Goal: Task Accomplishment & Management: Manage account settings

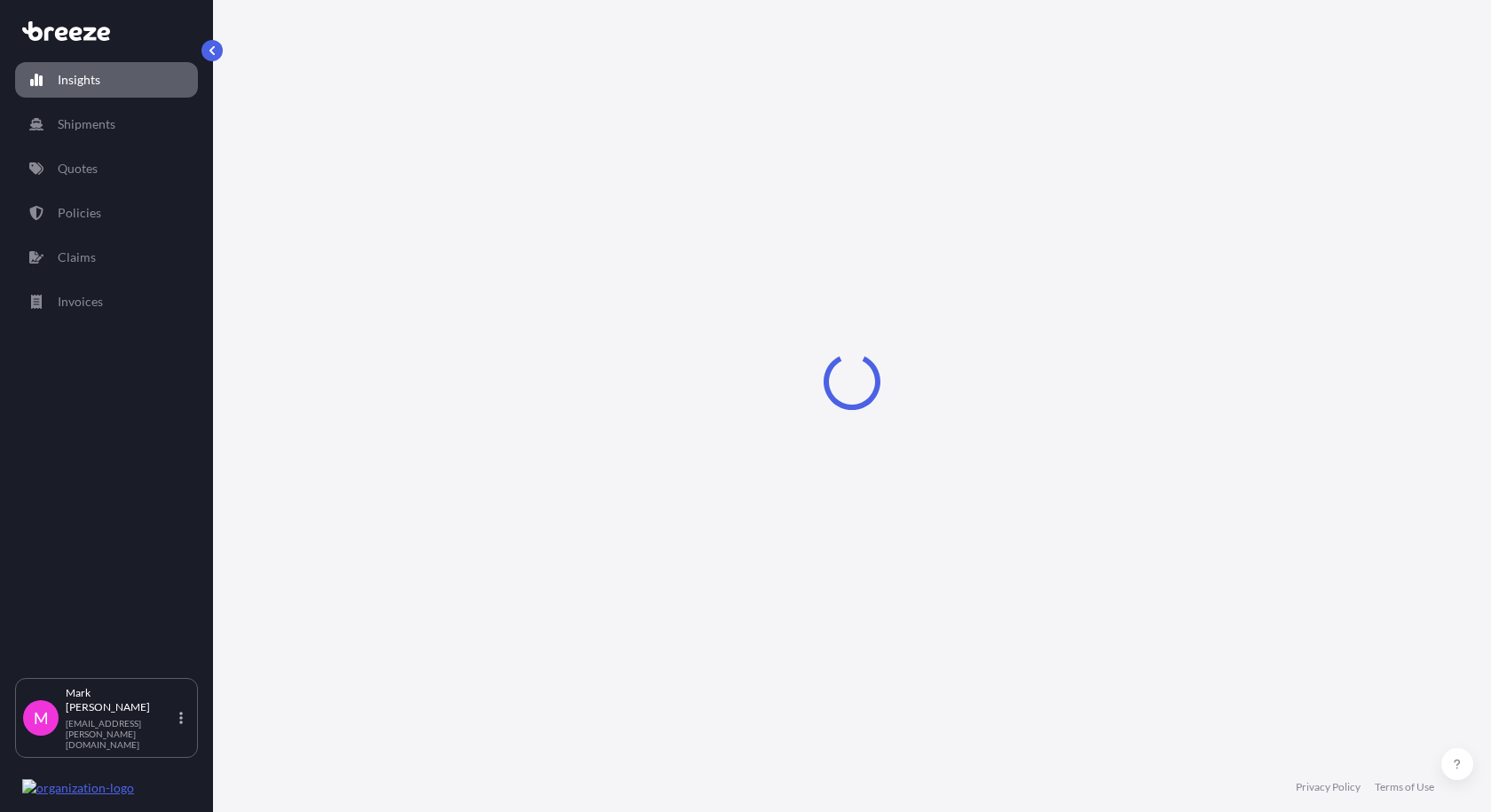
select select "2025"
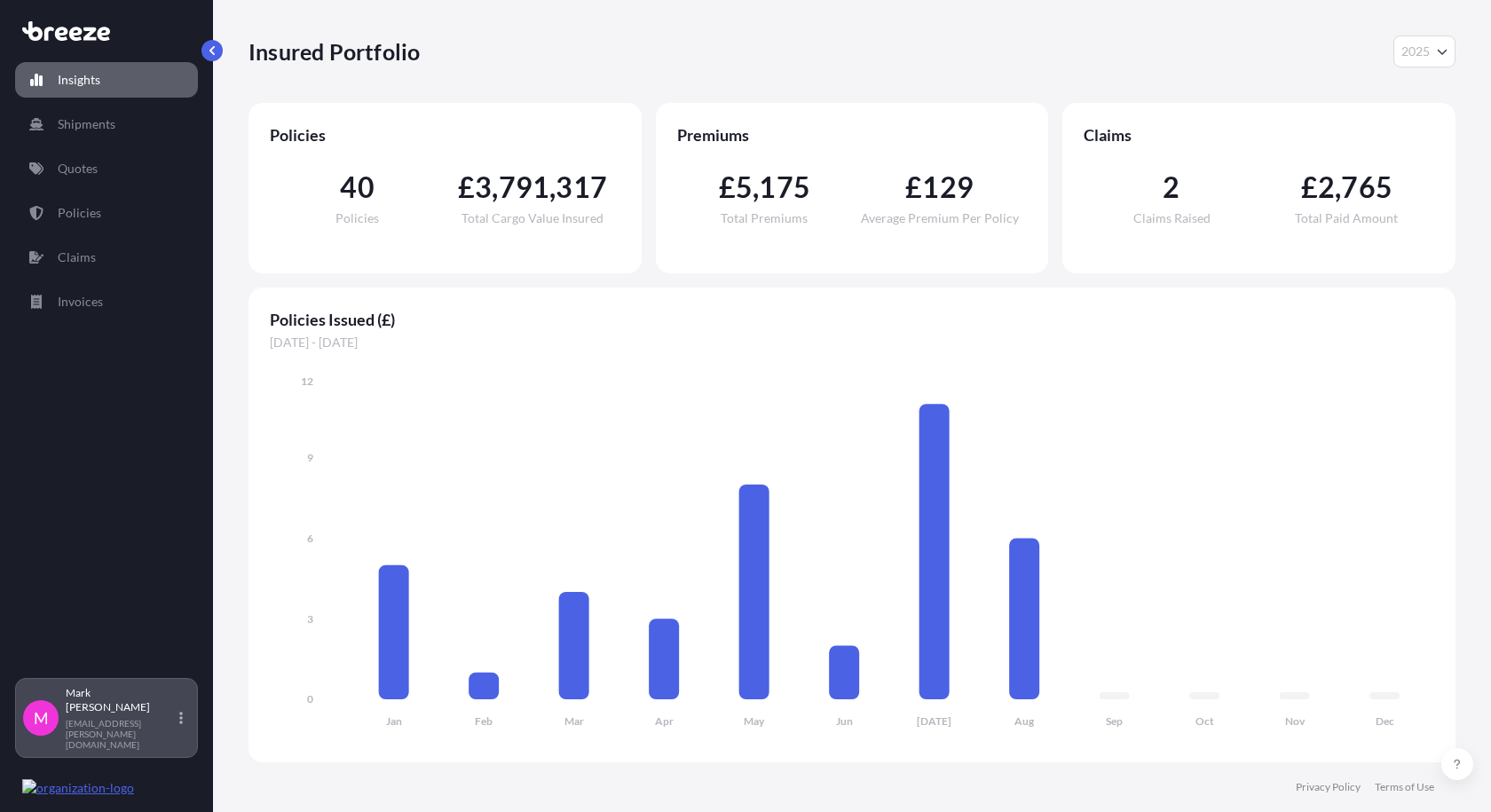
click at [182, 726] on icon at bounding box center [182, 718] width 4 height 15
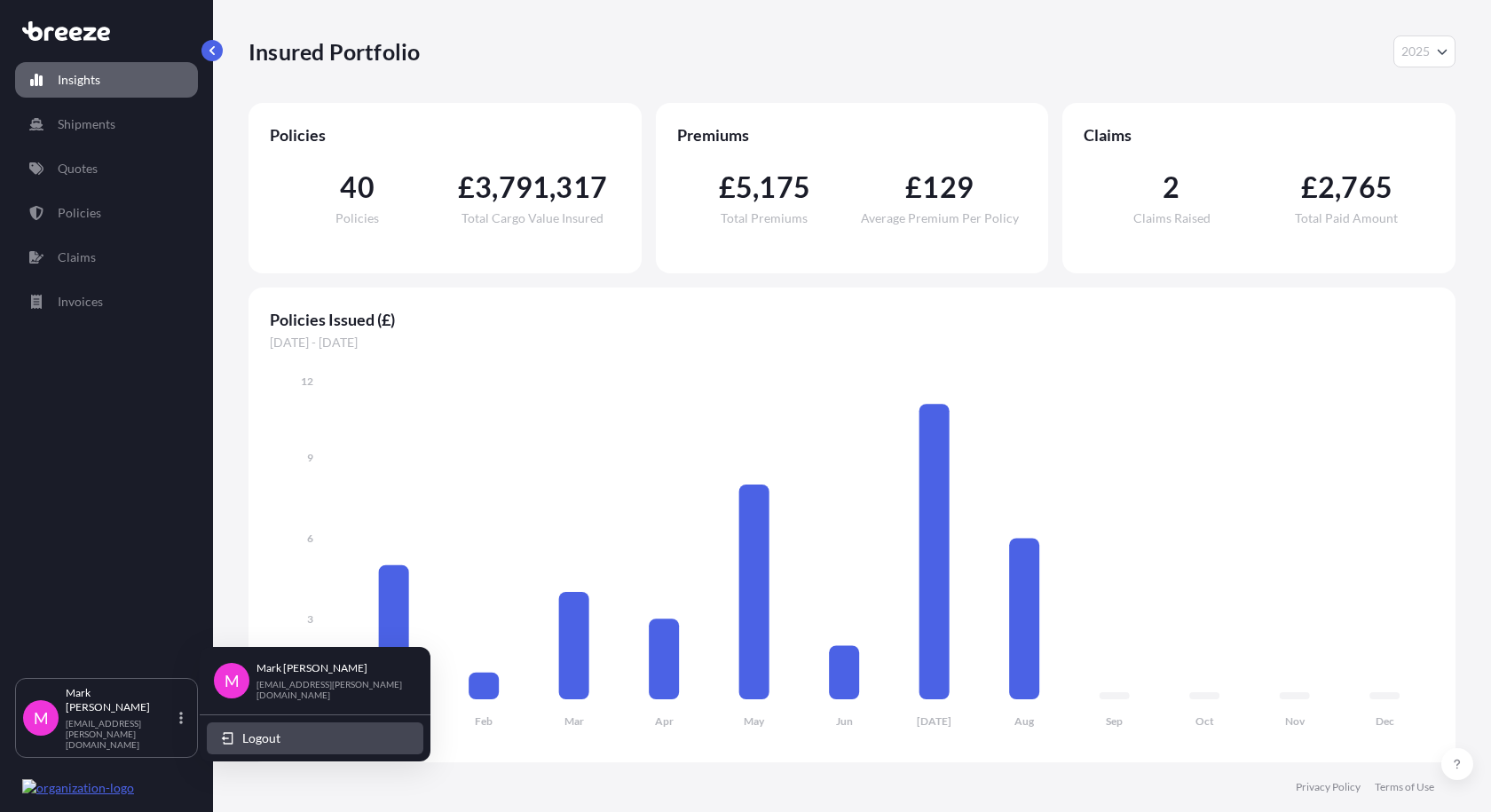
click at [293, 736] on button "Logout" at bounding box center [315, 738] width 217 height 32
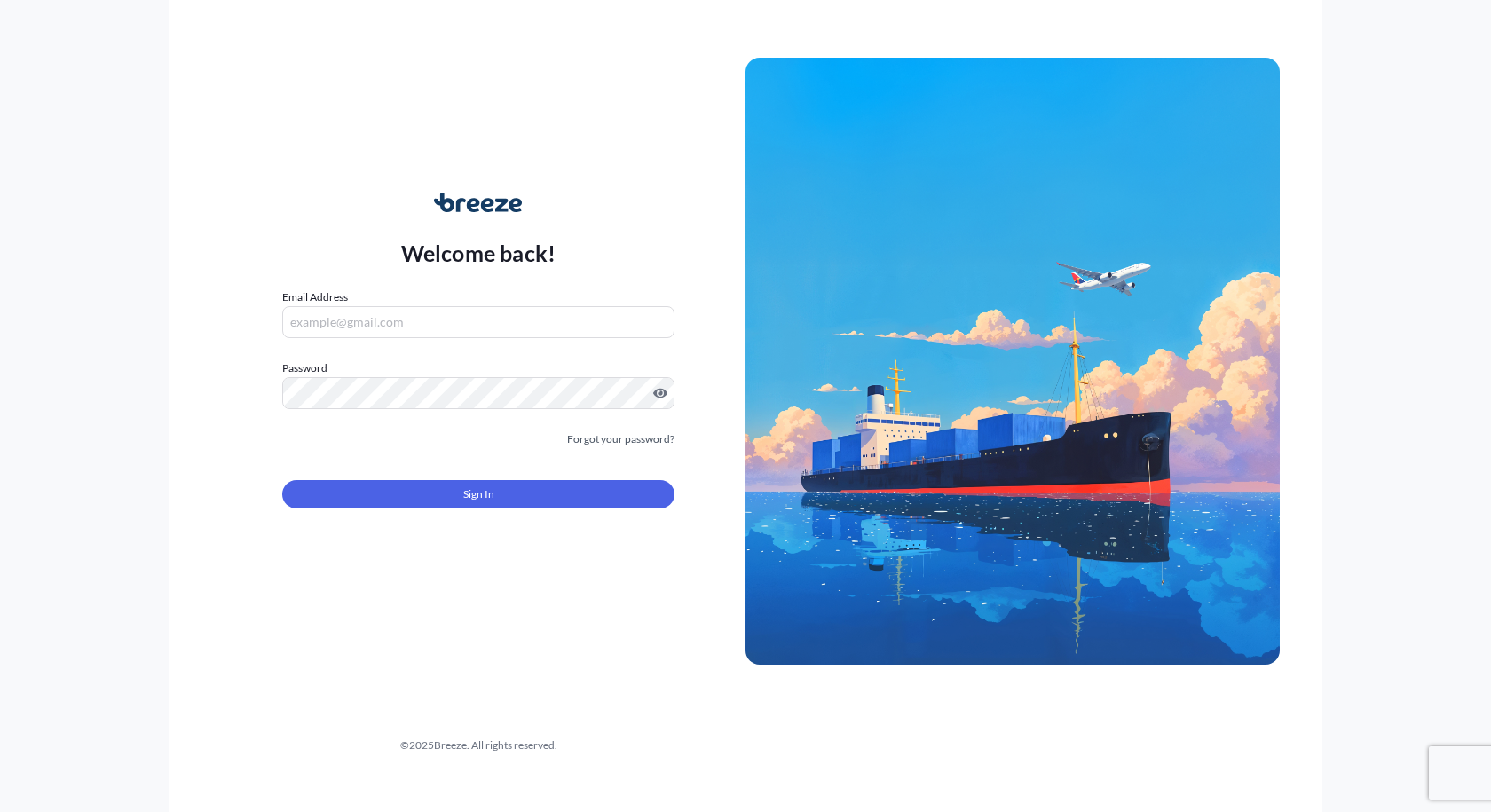
type input "[EMAIL_ADDRESS][PERSON_NAME][DOMAIN_NAME]"
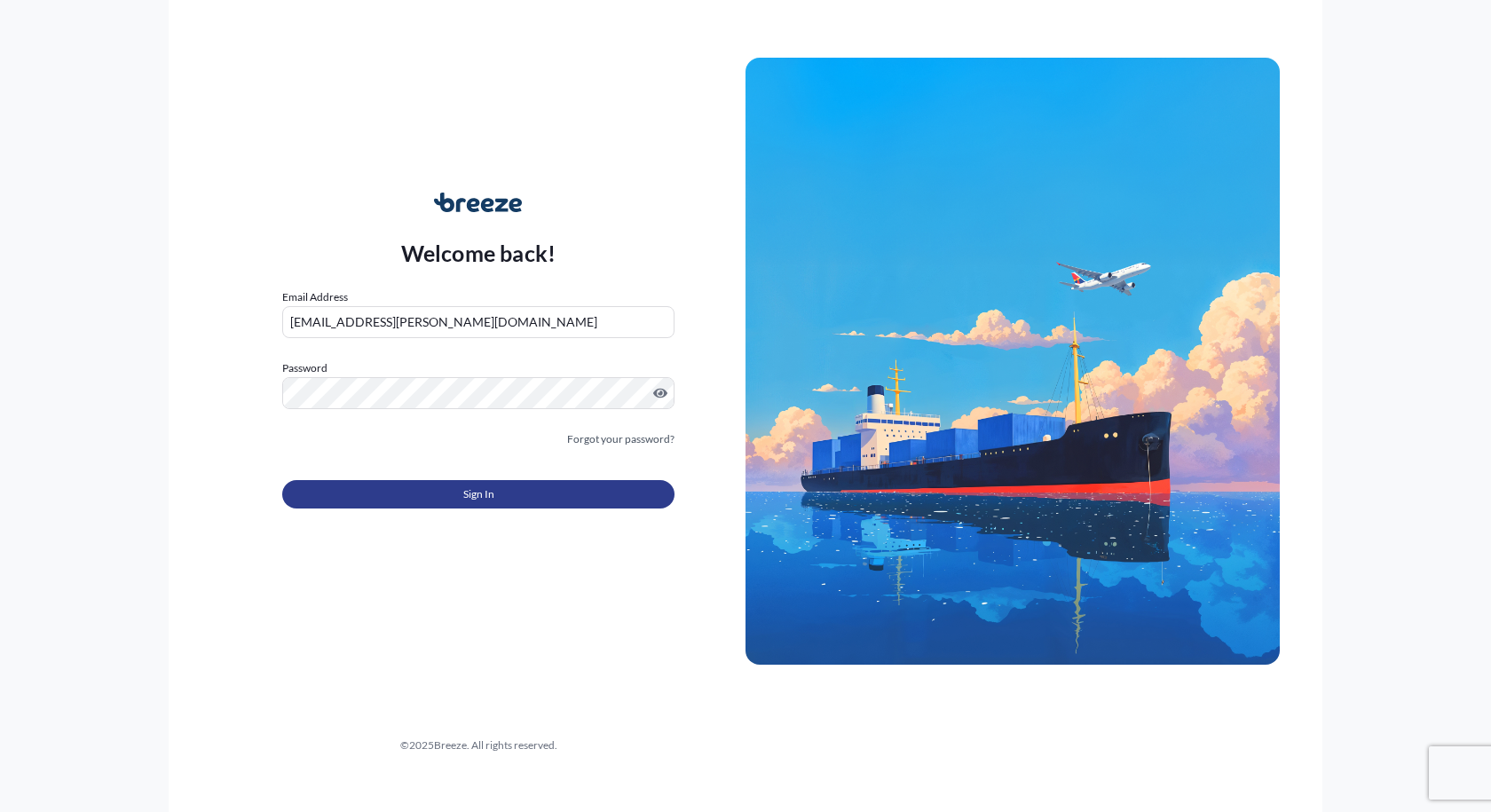
click at [530, 488] on button "Sign In" at bounding box center [479, 493] width 392 height 28
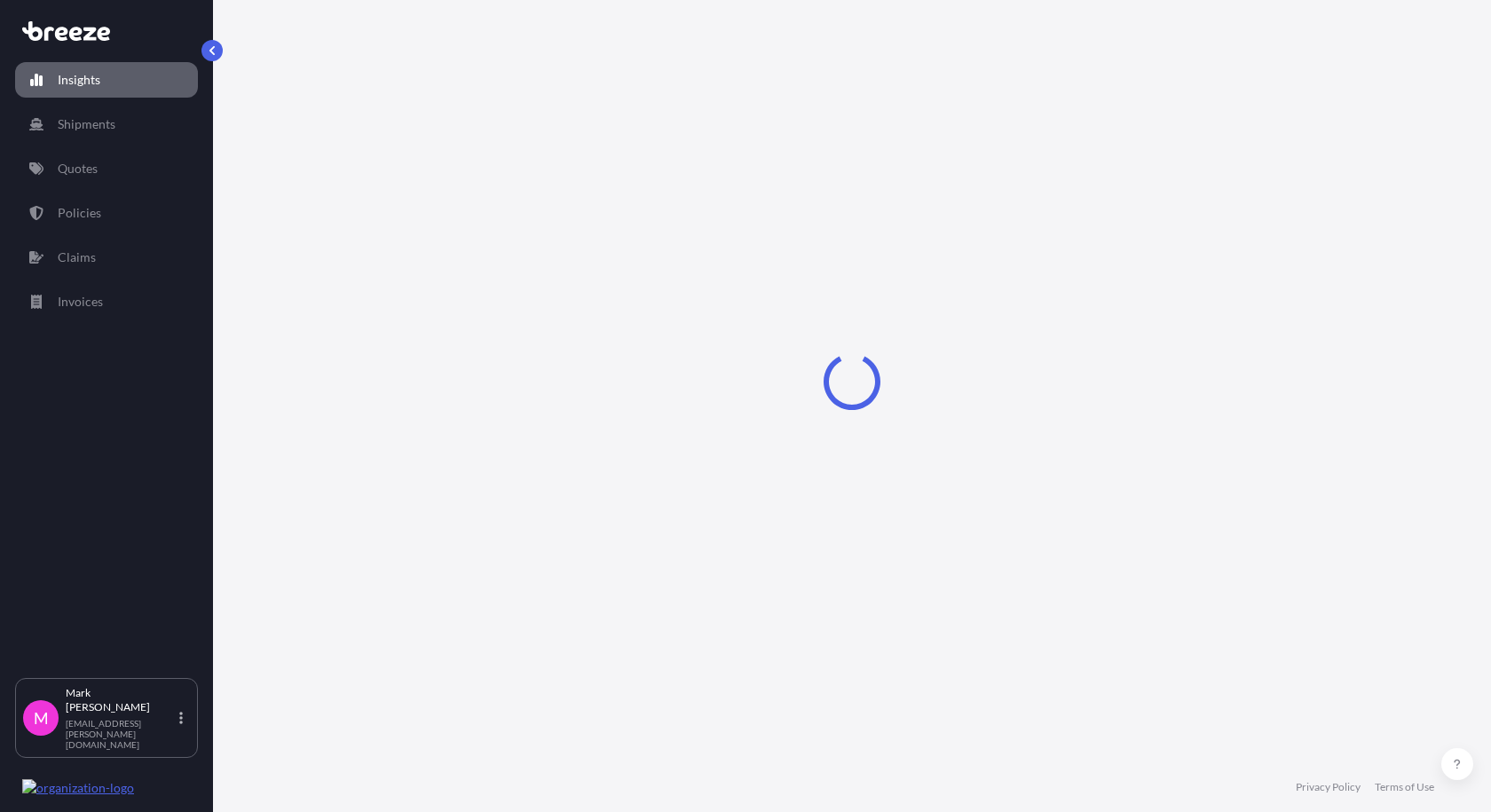
select select "2025"
